Goal: Navigation & Orientation: Find specific page/section

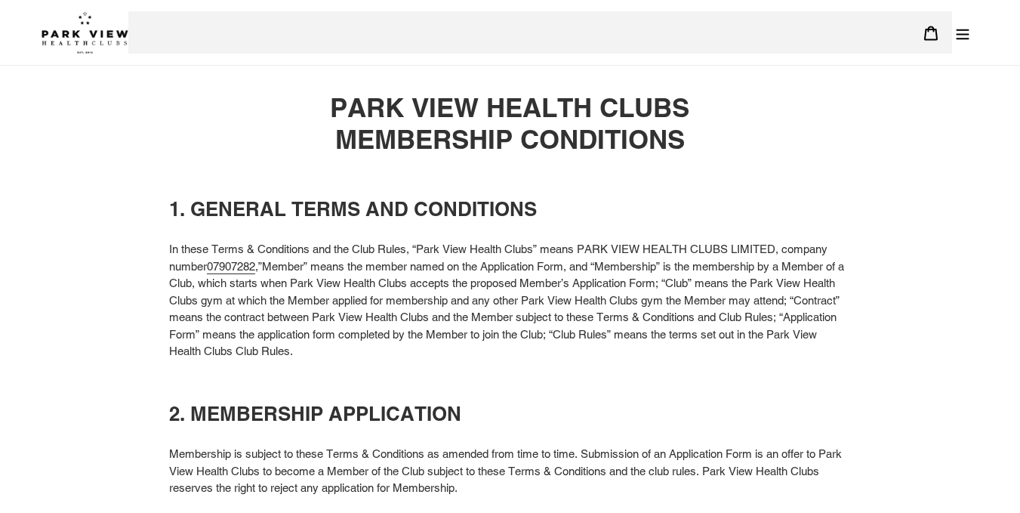
scroll to position [5488, 0]
